Goal: Find specific page/section: Find specific page/section

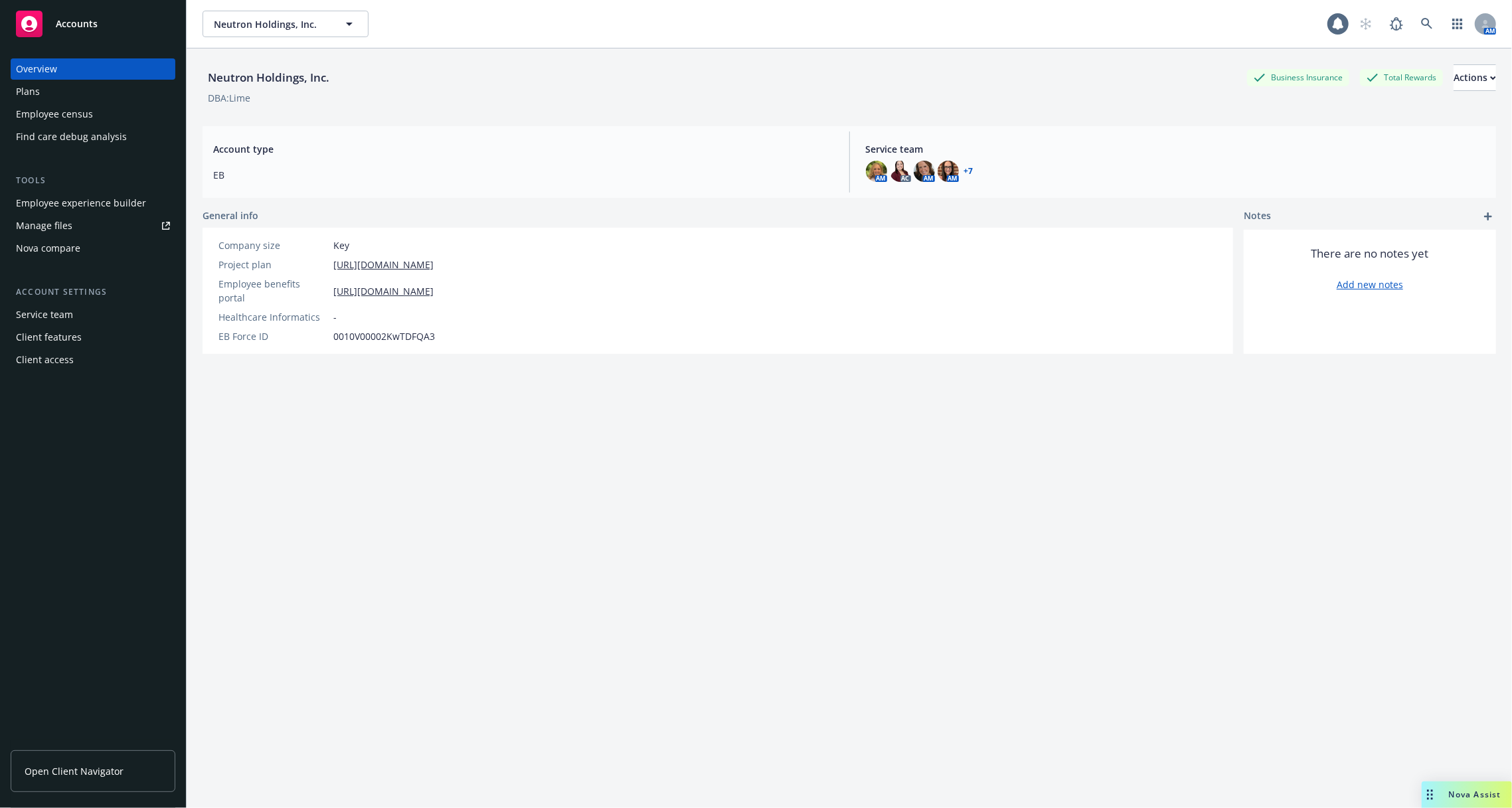
click at [97, 316] on div "Service team" at bounding box center [93, 314] width 154 height 21
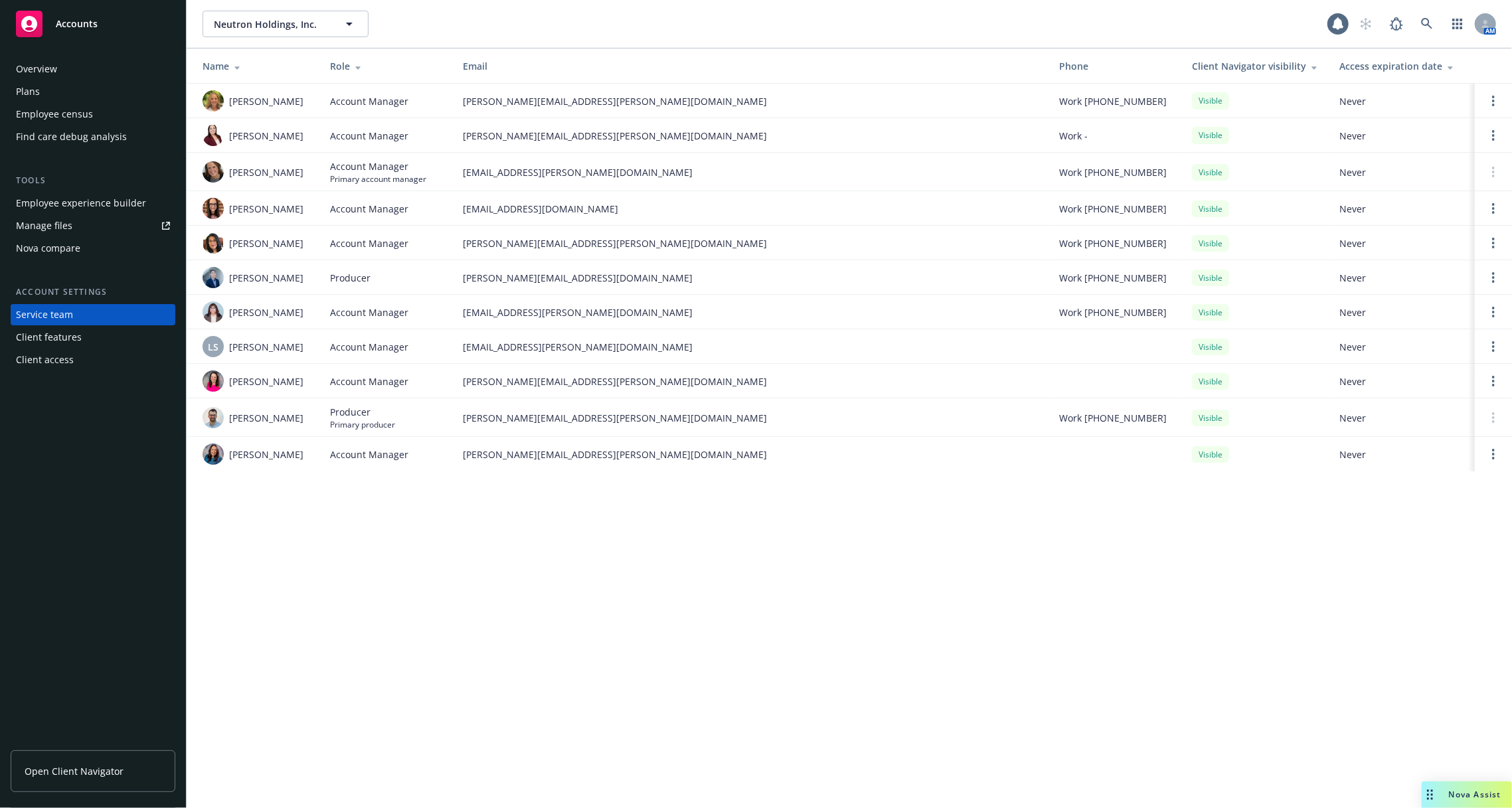
click at [967, 658] on div "Neutron Holdings, Inc. Neutron Holdings, Inc. 1 AM Name Role Email Phone Client…" at bounding box center [848, 404] width 1325 height 808
click at [99, 196] on div "Employee experience builder" at bounding box center [81, 203] width 130 height 21
click at [94, 228] on link "Manage files" at bounding box center [93, 226] width 165 height 21
